Goal: Browse casually

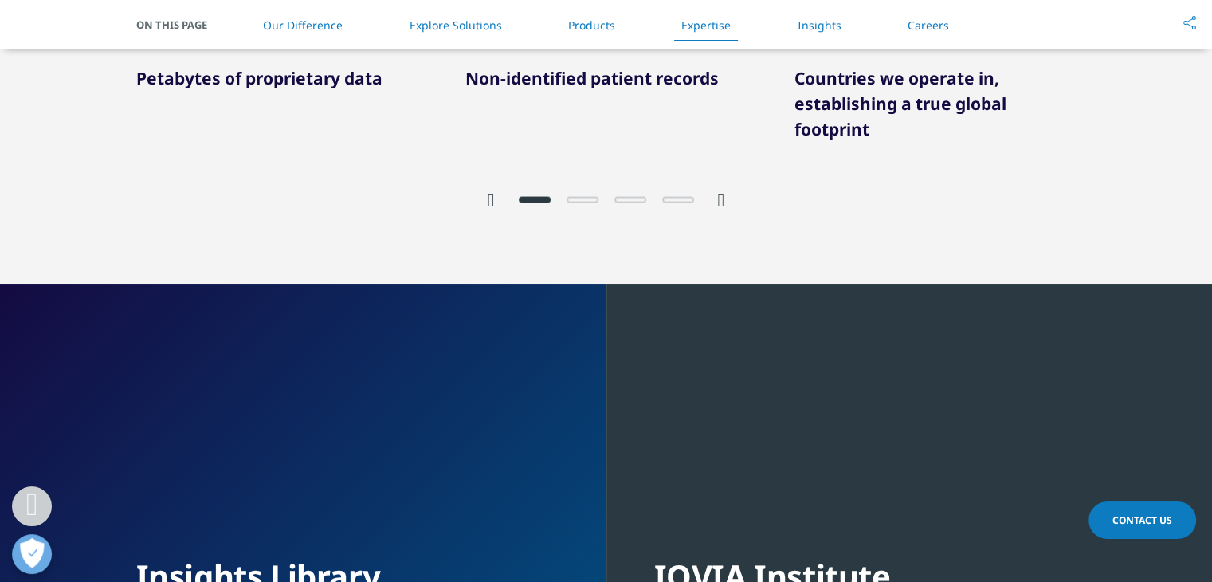
scroll to position [3203, 0]
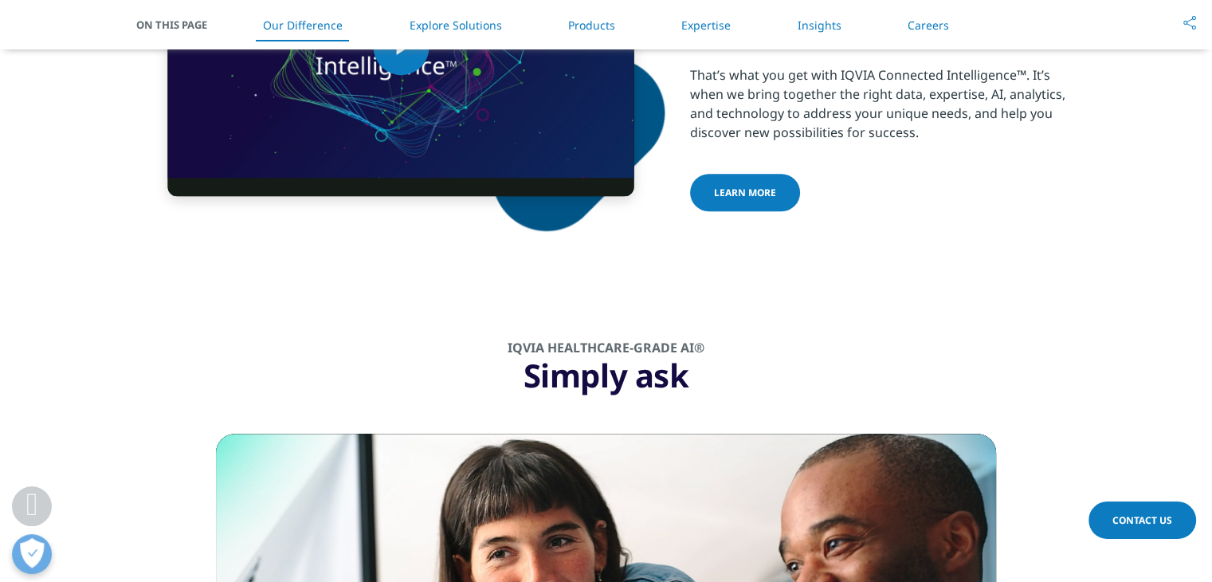
scroll to position [1047, 0]
